Goal: Transaction & Acquisition: Download file/media

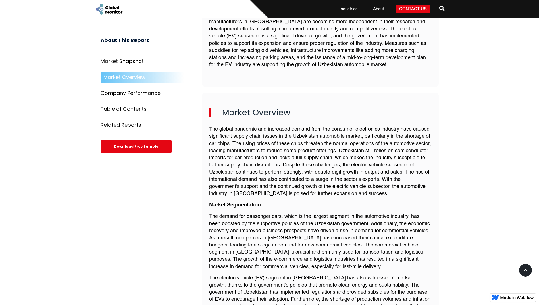
scroll to position [159, 0]
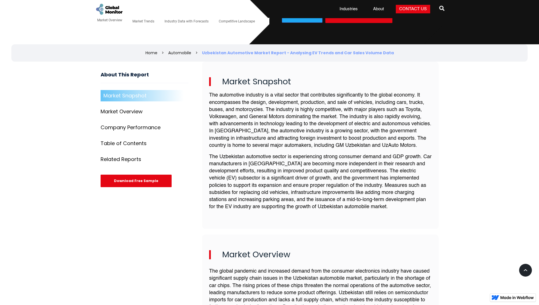
click at [152, 183] on div "Download Free Sample" at bounding box center [136, 181] width 71 height 13
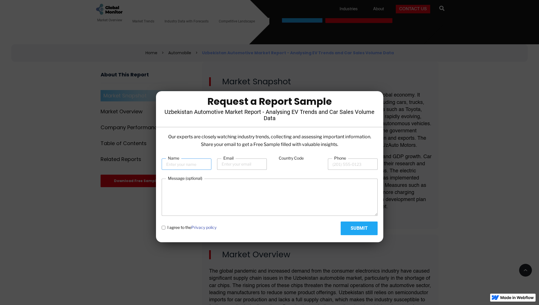
click at [205, 165] on input "Name" at bounding box center [187, 164] width 50 height 11
type input "mo"
type input "[PERSON_NAME][EMAIL_ADDRESS][DOMAIN_NAME]"
type input "91"
type input "917840405"
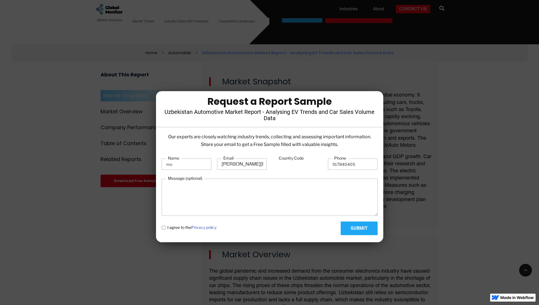
click at [361, 228] on input "Submit" at bounding box center [359, 229] width 37 height 14
click at [165, 229] on label "I agree to the Privacy policy" at bounding box center [189, 228] width 55 height 6
click at [165, 229] on policy "I agree to the Privacy policy" at bounding box center [164, 228] width 4 height 4
checkbox policy "true"
click at [333, 219] on form "Name mo Email [PERSON_NAME][EMAIL_ADDRESS][DOMAIN_NAME] Country Code 91 Phone 9…" at bounding box center [270, 196] width 216 height 80
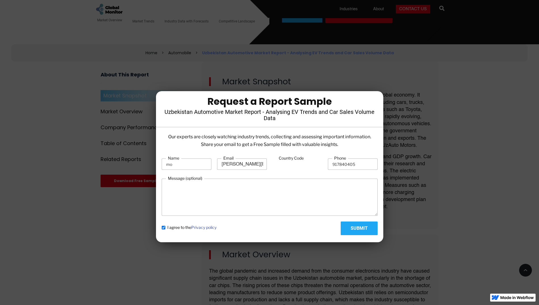
click at [351, 229] on input "Submit" at bounding box center [359, 229] width 37 height 14
type input "Please wait..."
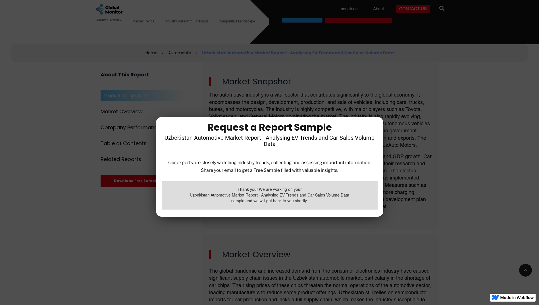
click at [350, 241] on div at bounding box center [269, 152] width 539 height 305
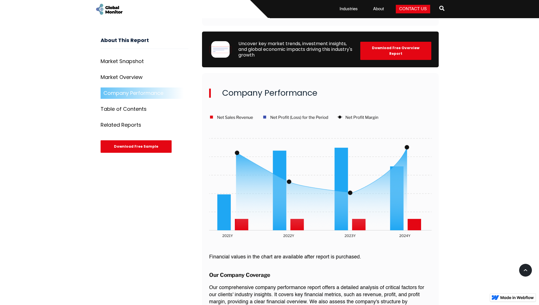
scroll to position [642, 0]
